Goal: Task Accomplishment & Management: Complete application form

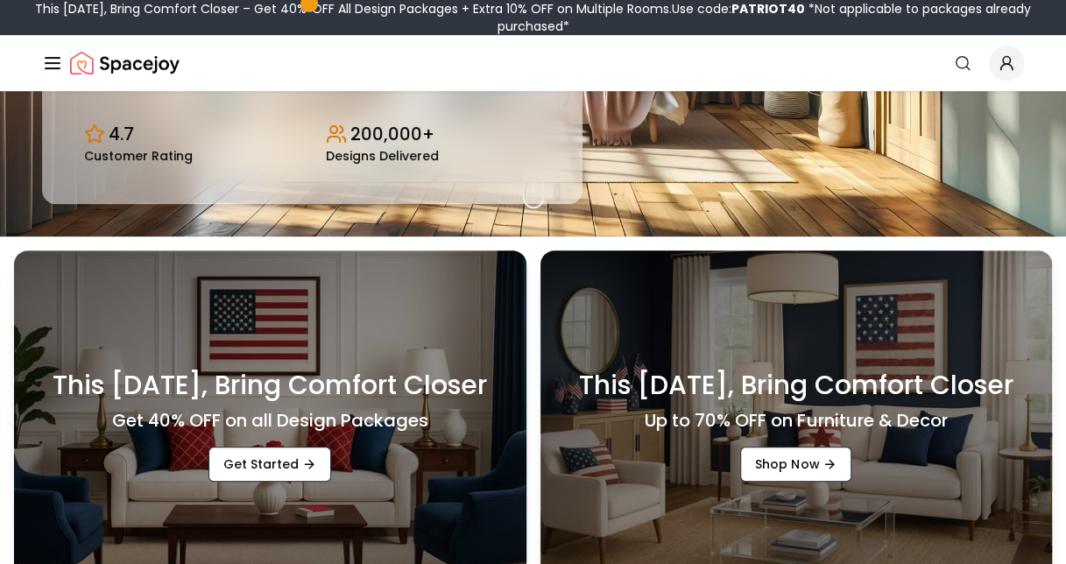
scroll to position [163, 0]
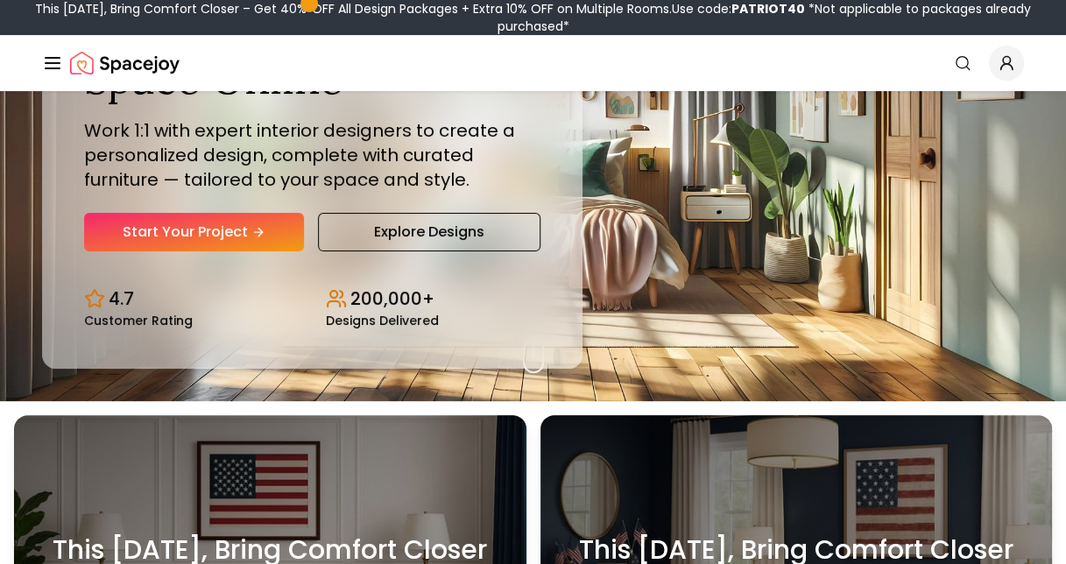
click at [220, 233] on link "Start Your Project" at bounding box center [194, 232] width 220 height 39
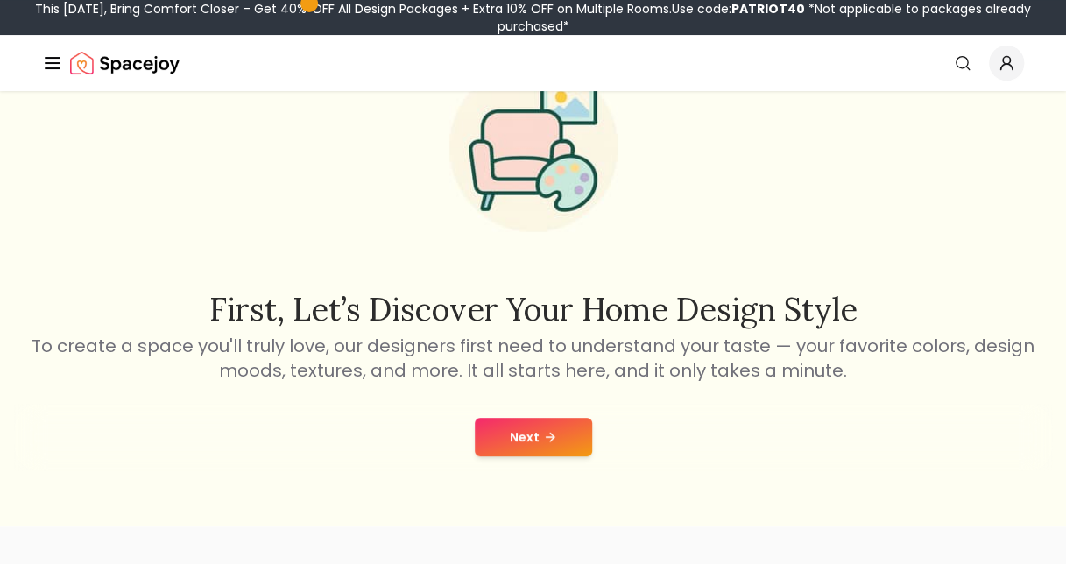
scroll to position [109, 0]
click at [561, 450] on button "Next" at bounding box center [533, 436] width 117 height 39
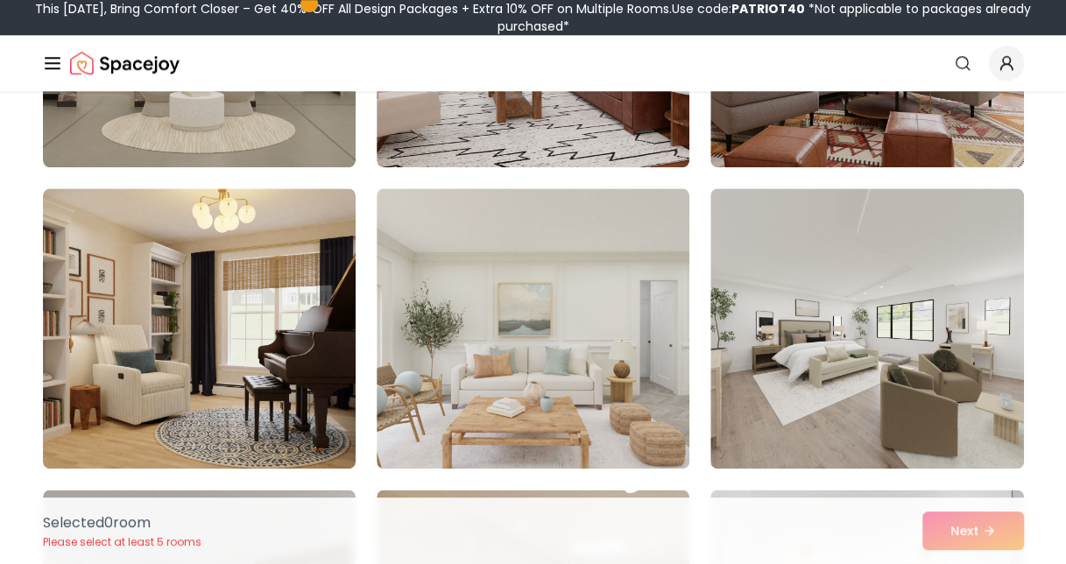
scroll to position [1019, 0]
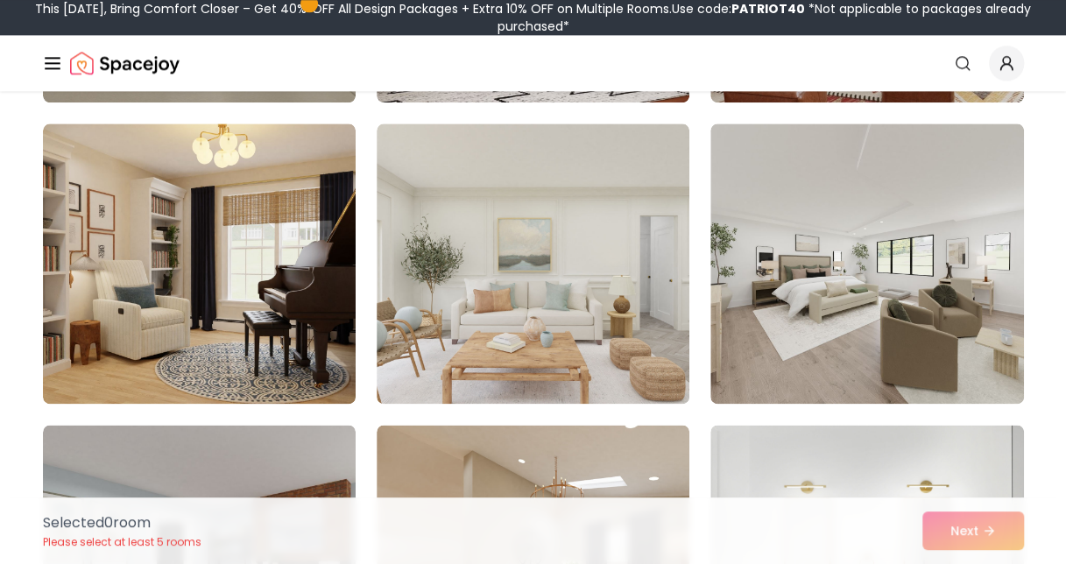
click at [820, 372] on img at bounding box center [867, 264] width 313 height 280
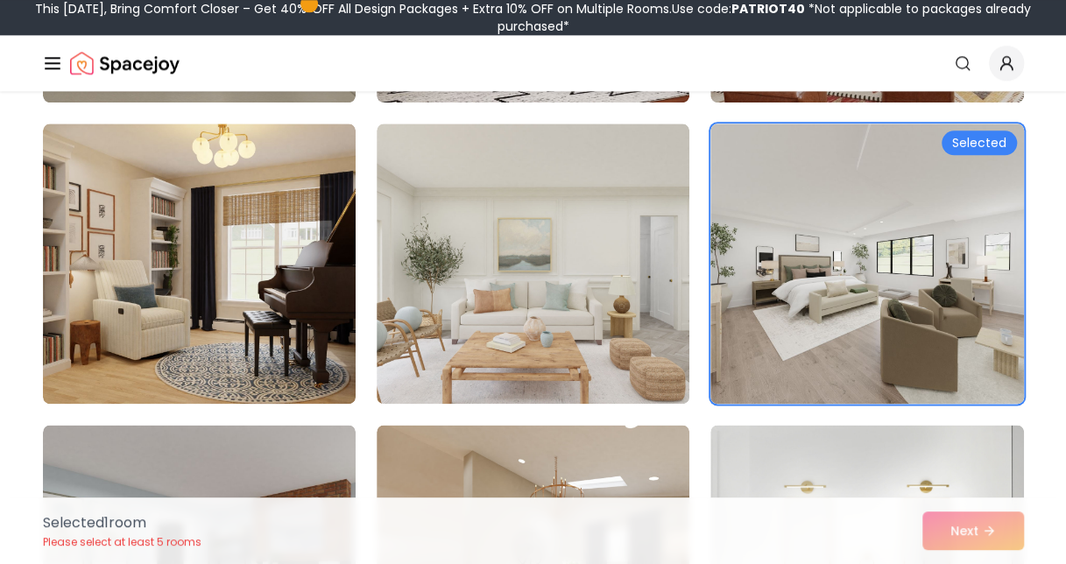
click at [480, 345] on img at bounding box center [533, 264] width 313 height 280
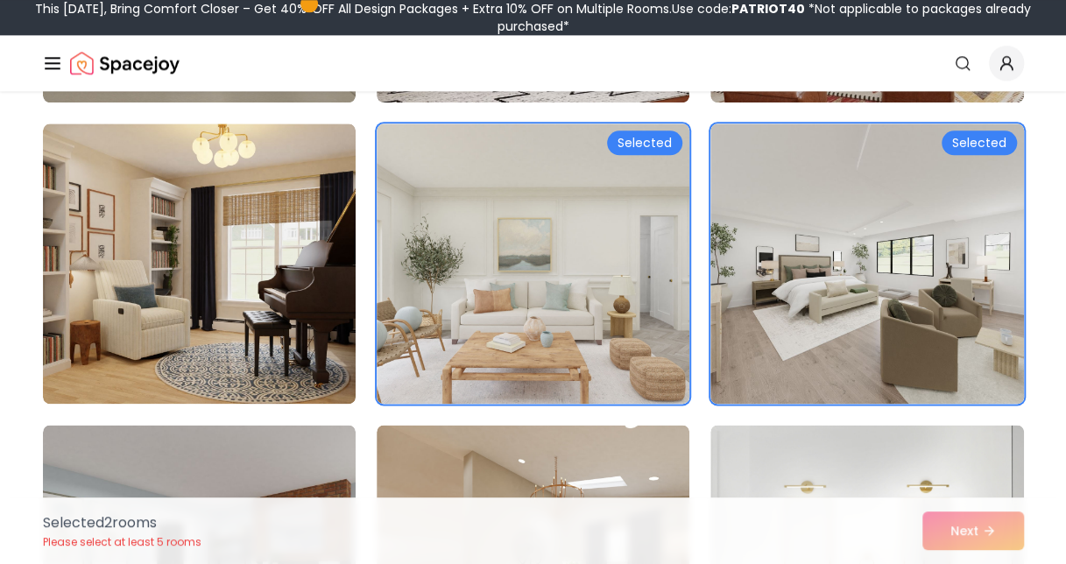
click at [270, 380] on img at bounding box center [199, 264] width 313 height 280
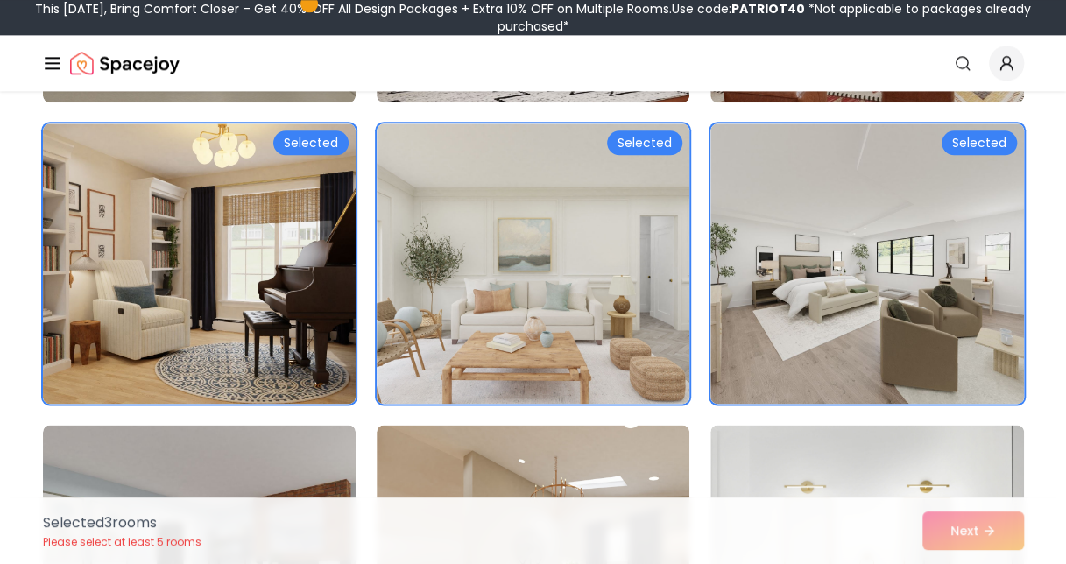
click at [499, 329] on img at bounding box center [533, 264] width 313 height 280
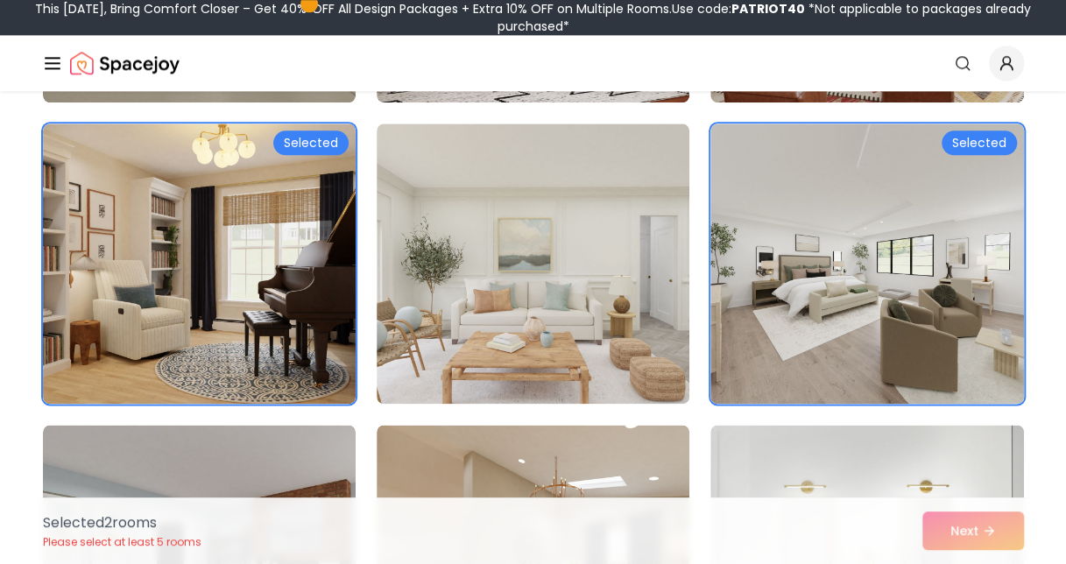
click at [272, 360] on img at bounding box center [199, 264] width 313 height 280
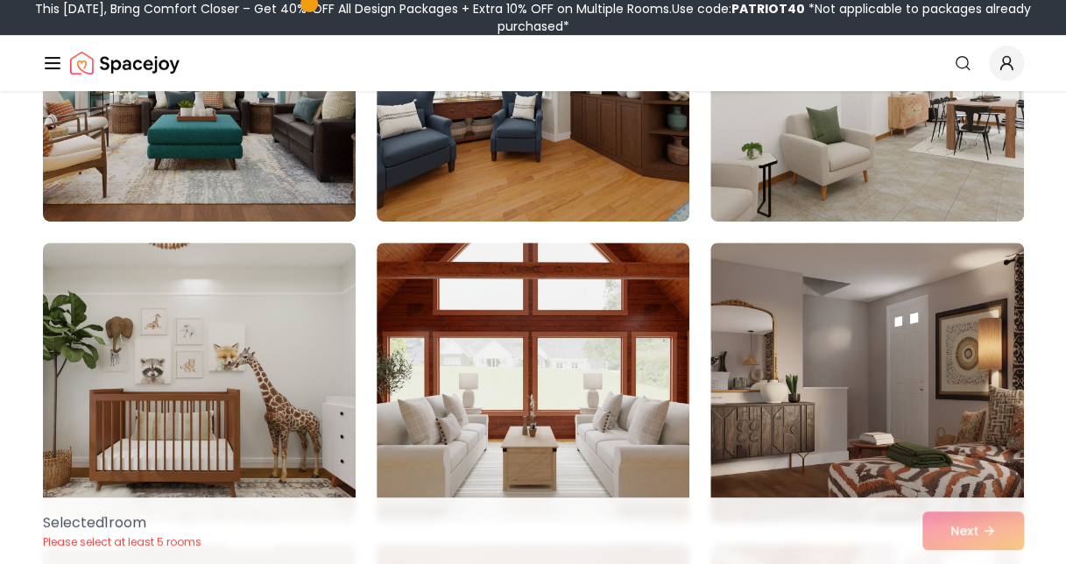
scroll to position [301, 0]
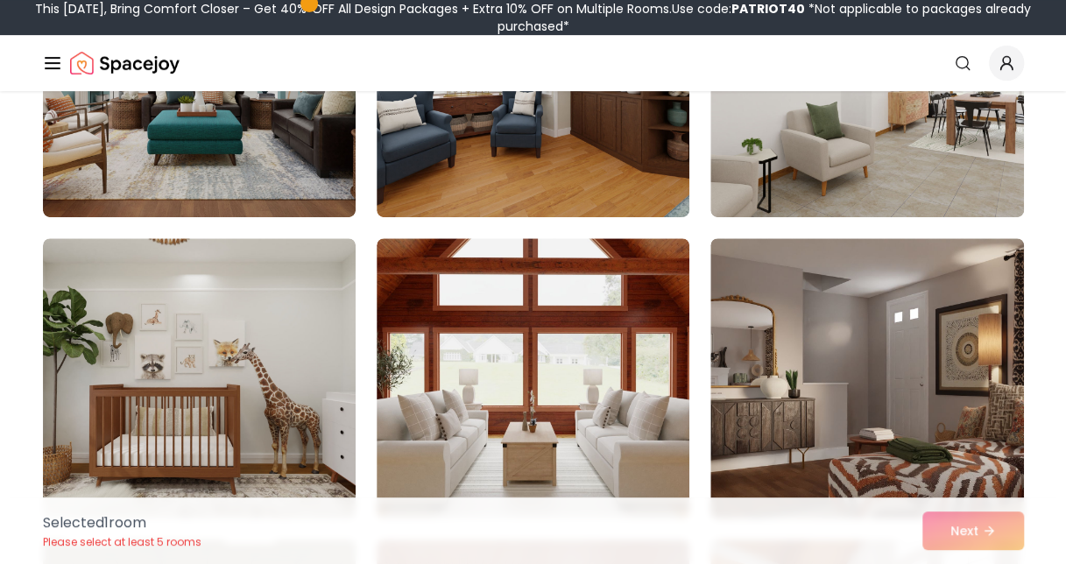
click at [802, 179] on img at bounding box center [867, 77] width 313 height 280
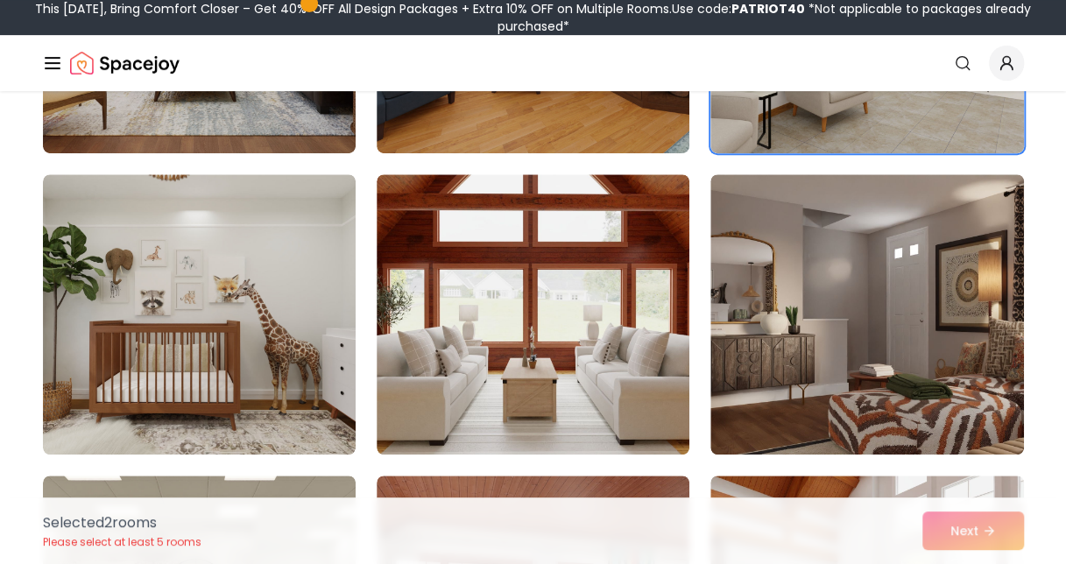
scroll to position [366, 0]
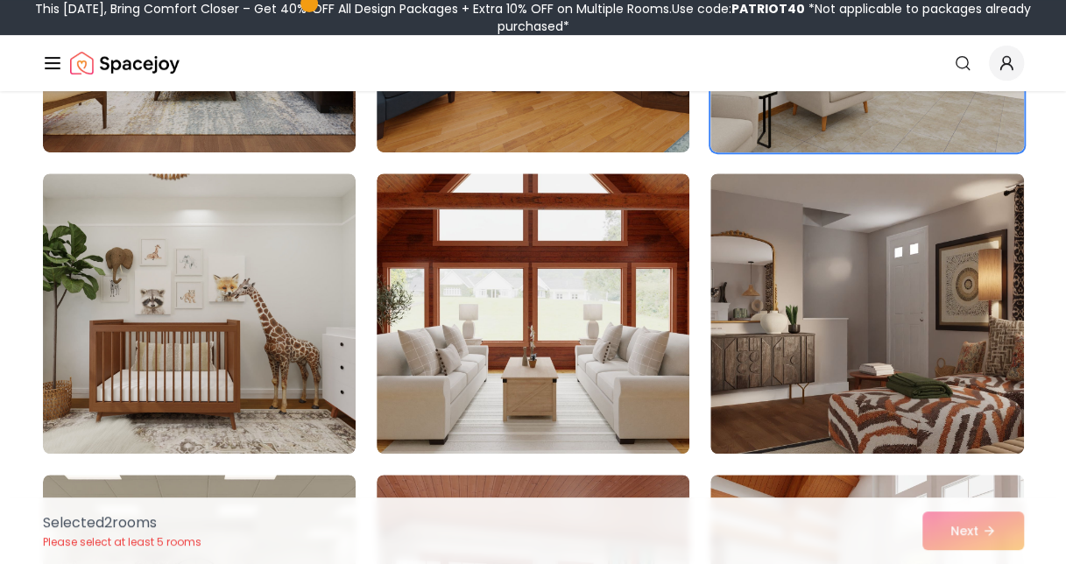
click at [319, 344] on img at bounding box center [199, 314] width 313 height 280
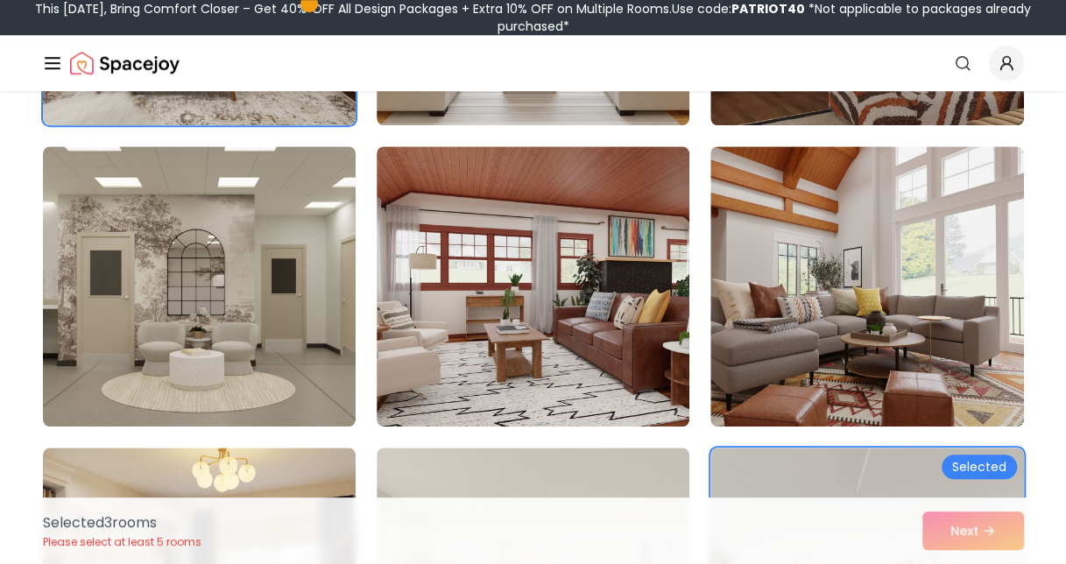
click at [265, 338] on img at bounding box center [199, 286] width 313 height 280
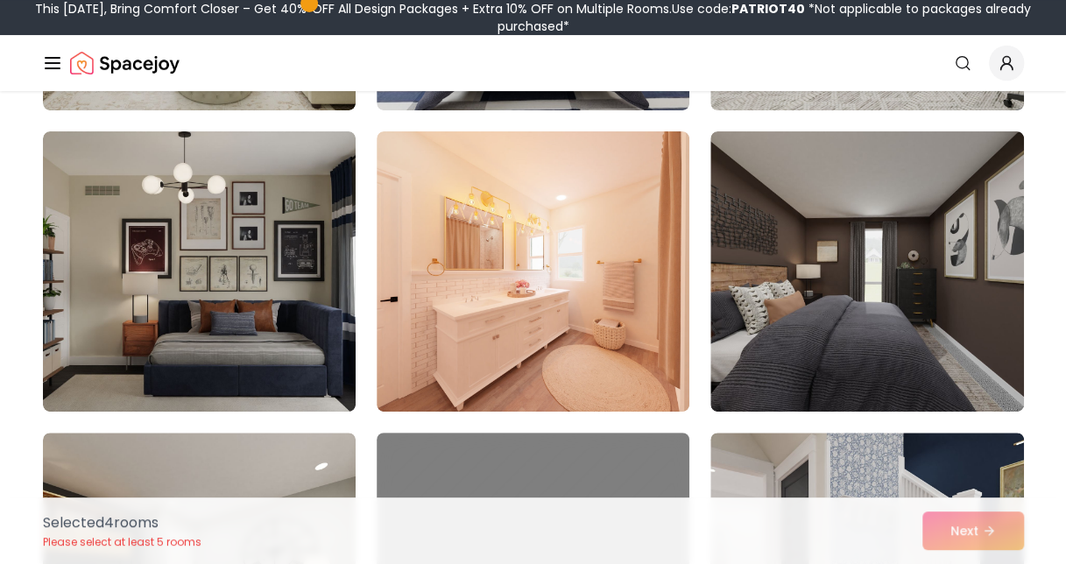
scroll to position [6449, 0]
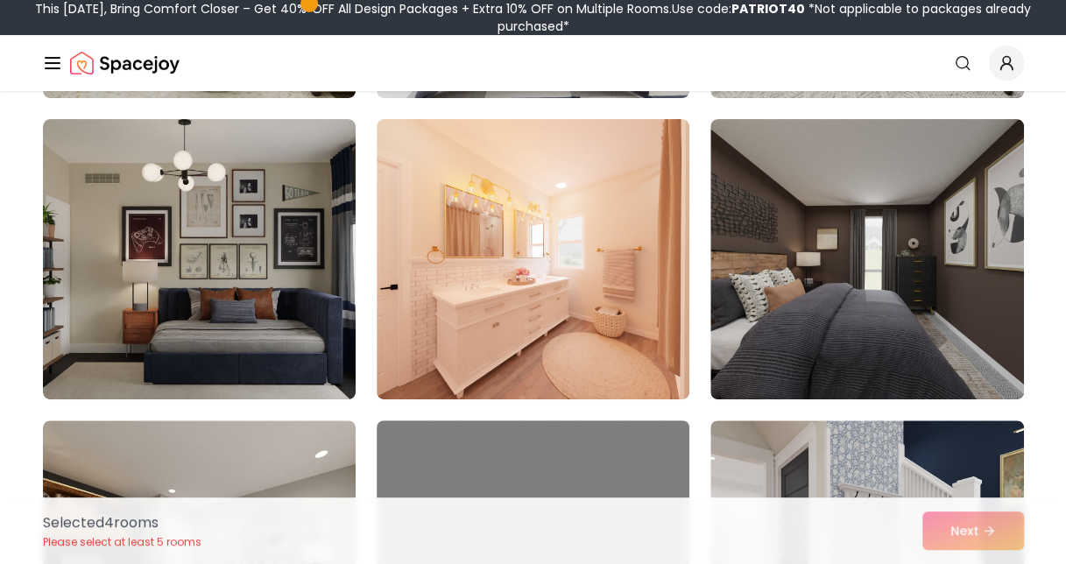
click at [562, 326] on img at bounding box center [533, 259] width 313 height 280
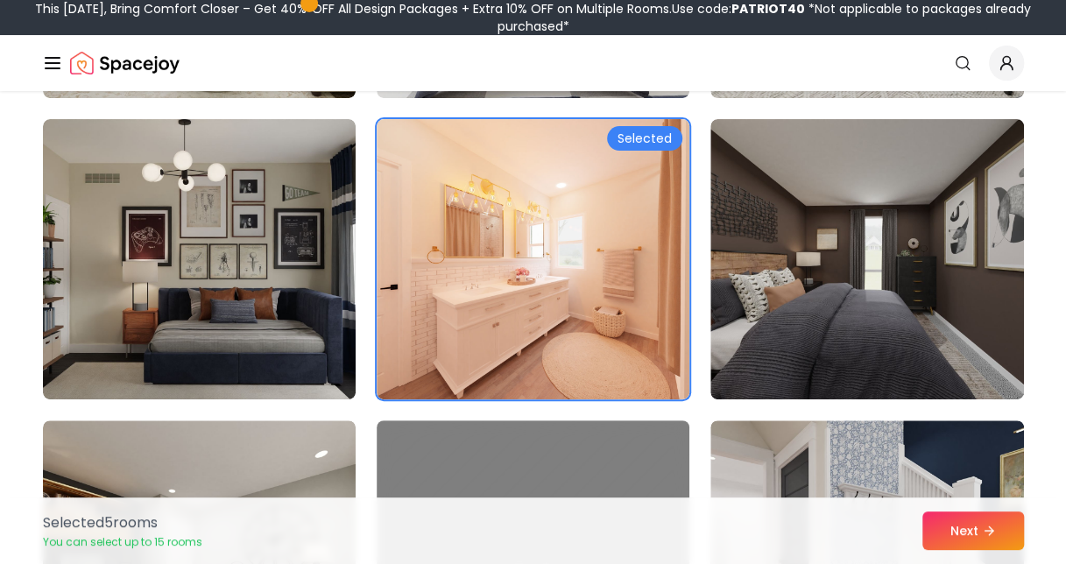
click at [975, 514] on button "Next" at bounding box center [974, 531] width 102 height 39
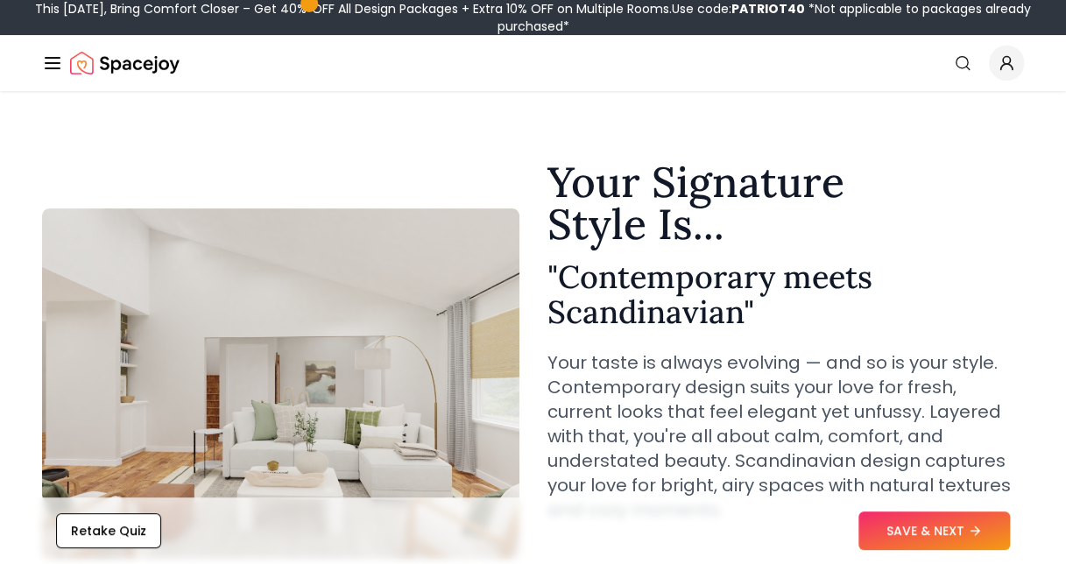
scroll to position [4, 0]
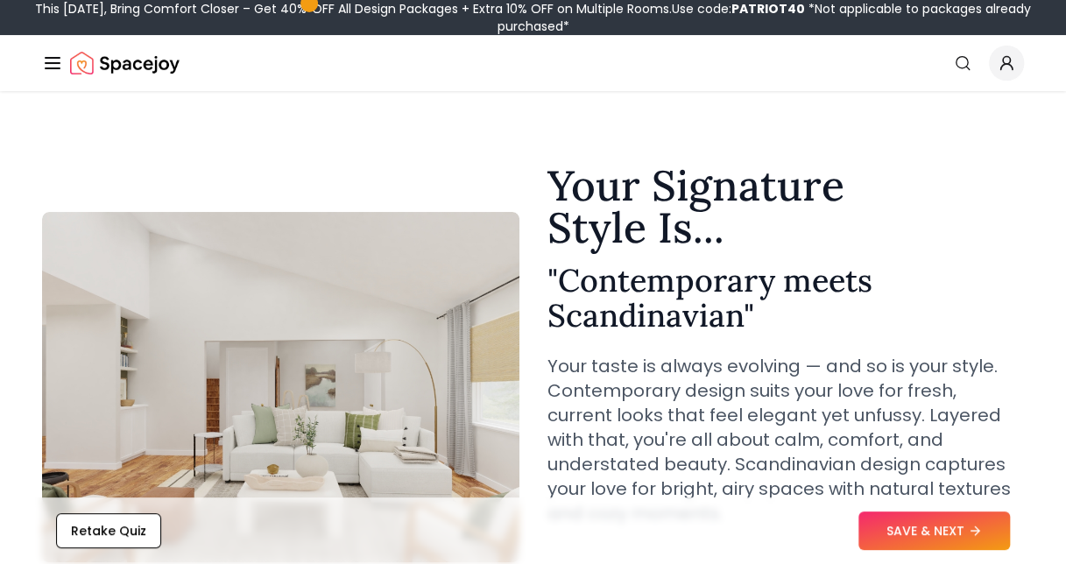
drag, startPoint x: 906, startPoint y: 536, endPoint x: 696, endPoint y: 529, distance: 210.4
click at [696, 529] on div "Retake Quiz SAVE & NEXT" at bounding box center [533, 531] width 1038 height 67
click at [904, 544] on button "SAVE & NEXT" at bounding box center [935, 531] width 152 height 39
